Goal: Find contact information: Find contact information

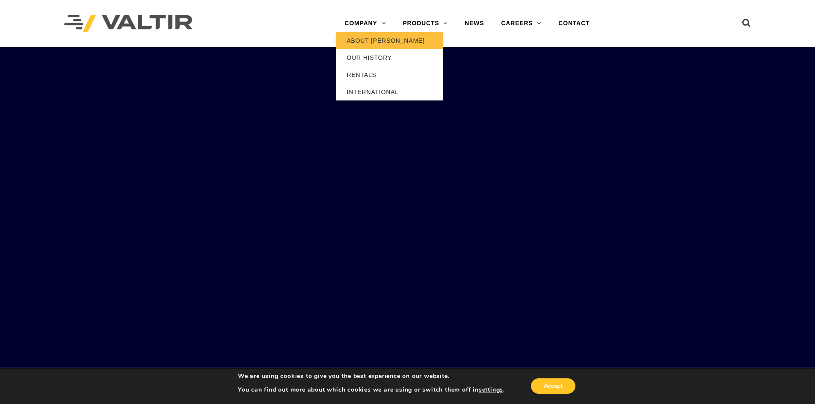
click at [368, 40] on link "ABOUT [PERSON_NAME]" at bounding box center [389, 40] width 107 height 17
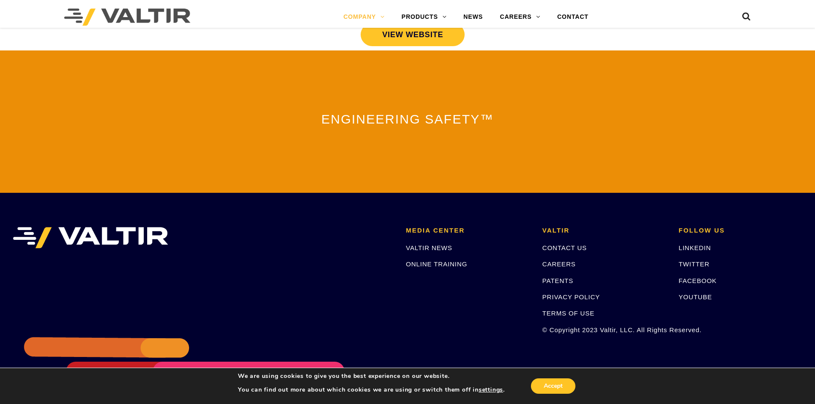
scroll to position [1879, 0]
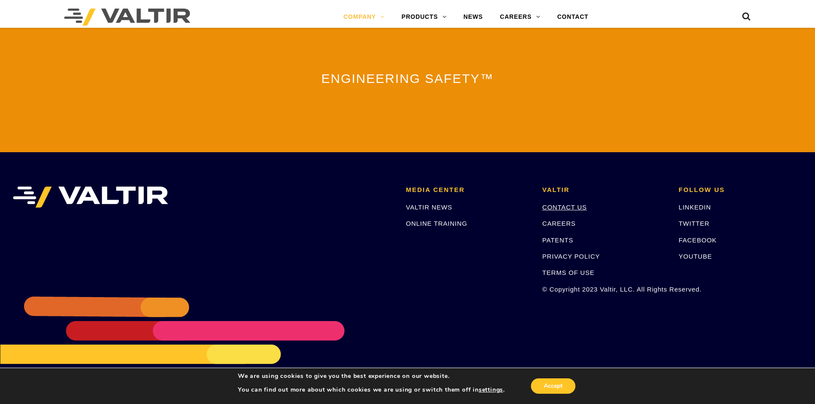
click at [558, 204] on link "CONTACT US" at bounding box center [564, 207] width 44 height 7
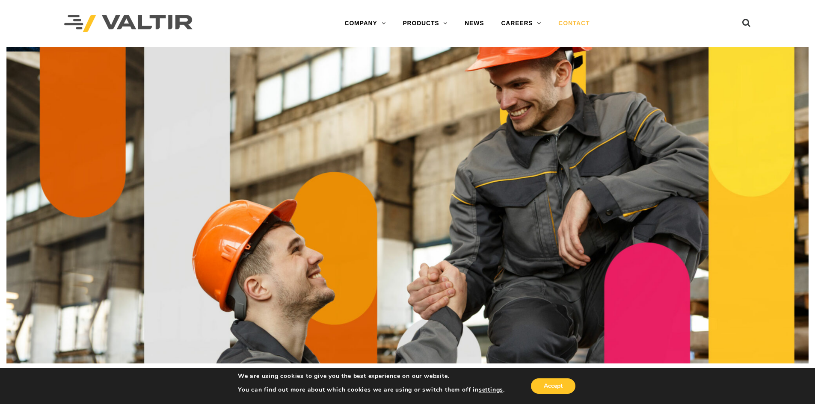
scroll to position [1177, 0]
